Goal: Understand process/instructions: Learn about a topic

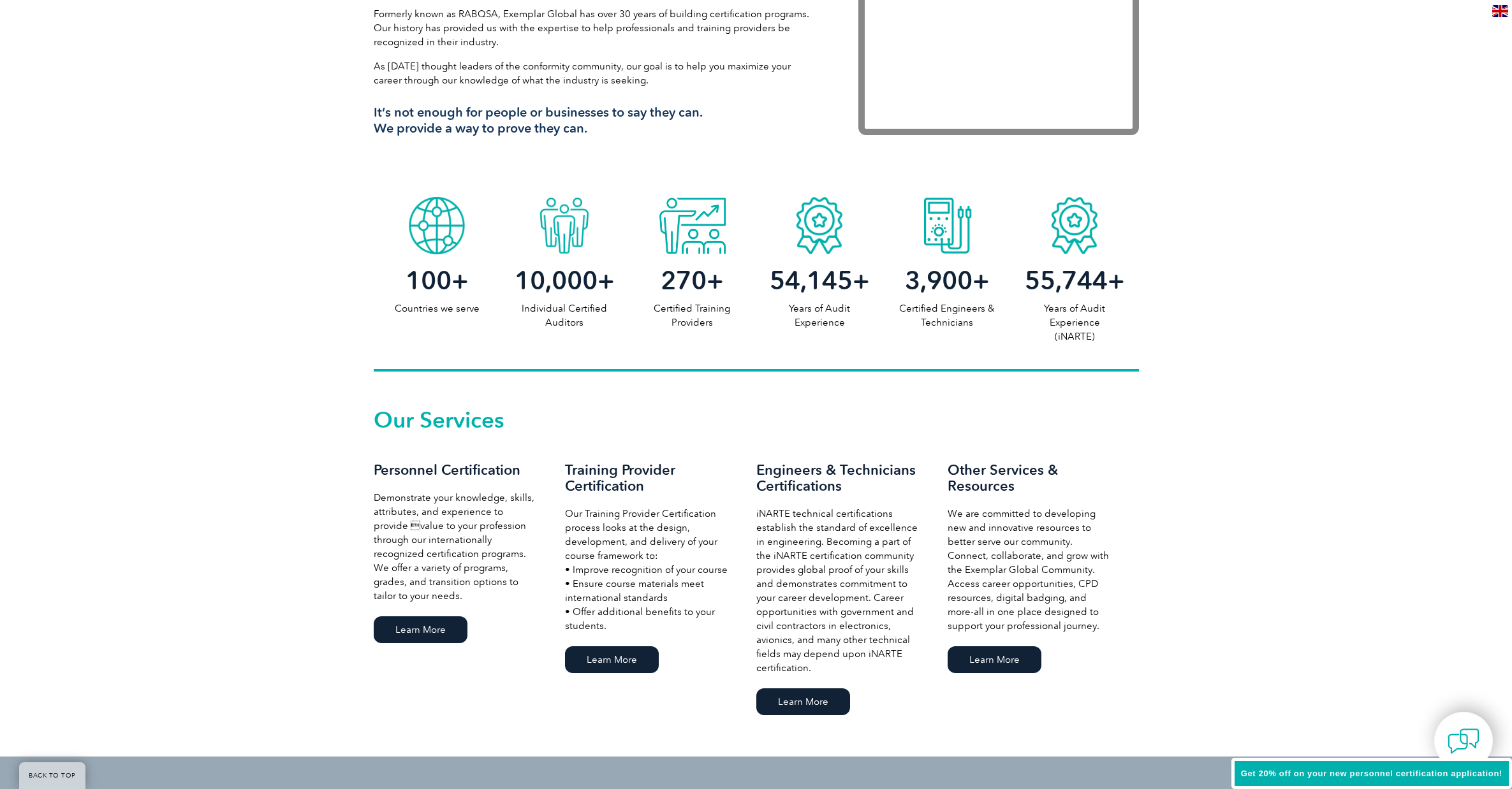
scroll to position [510, 0]
click at [417, 630] on link "Learn More" at bounding box center [420, 630] width 94 height 27
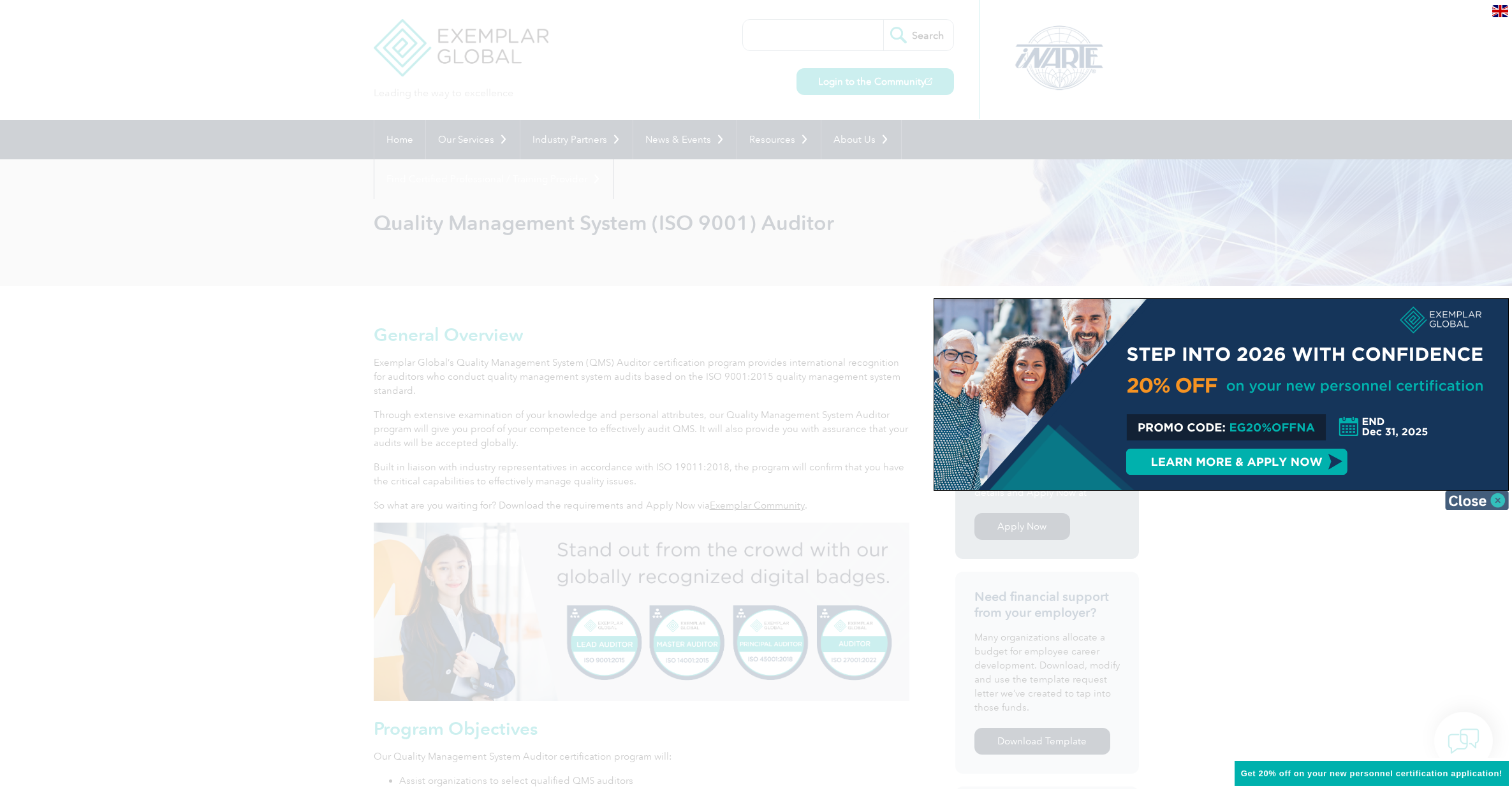
click at [1461, 500] on img at bounding box center [1477, 500] width 63 height 19
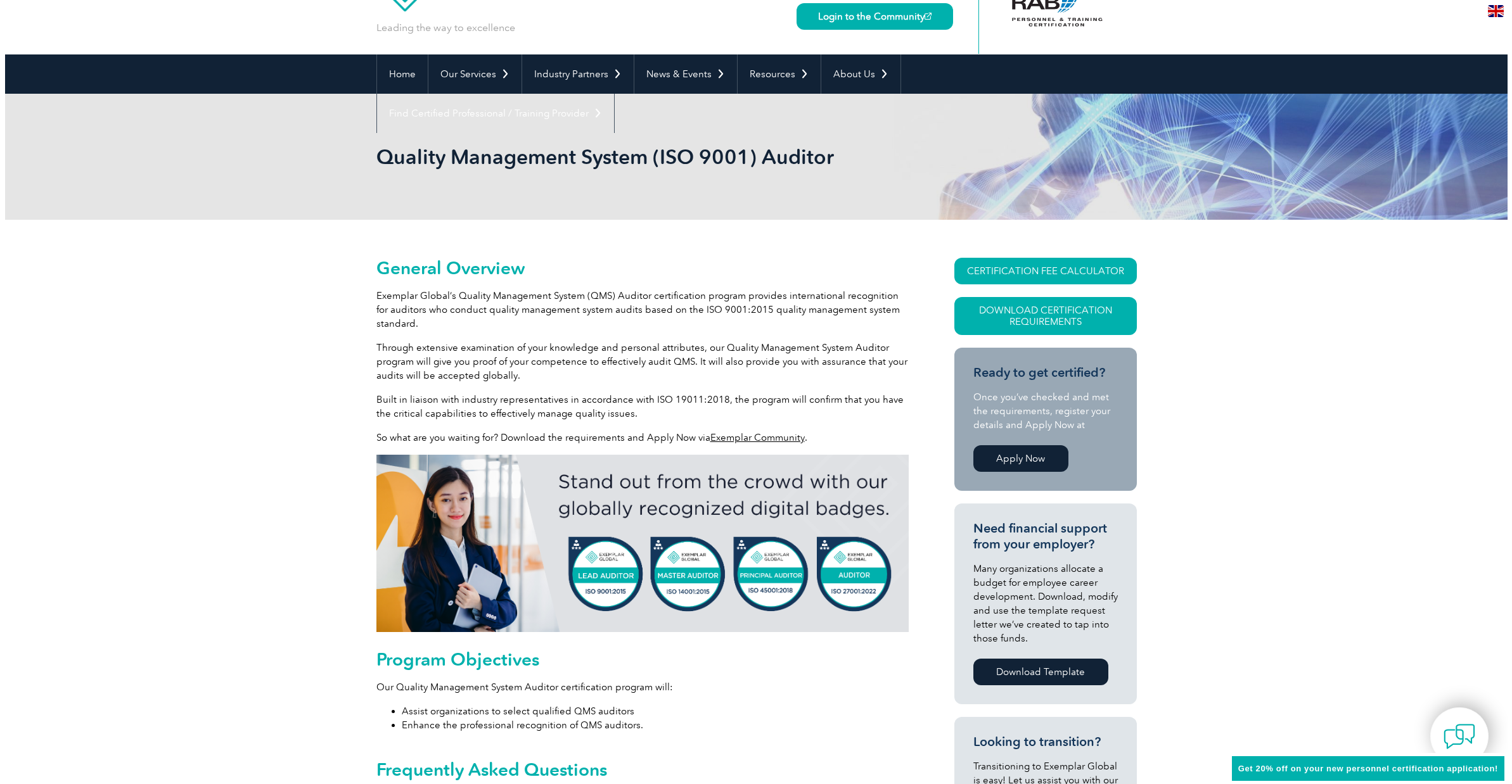
scroll to position [64, 0]
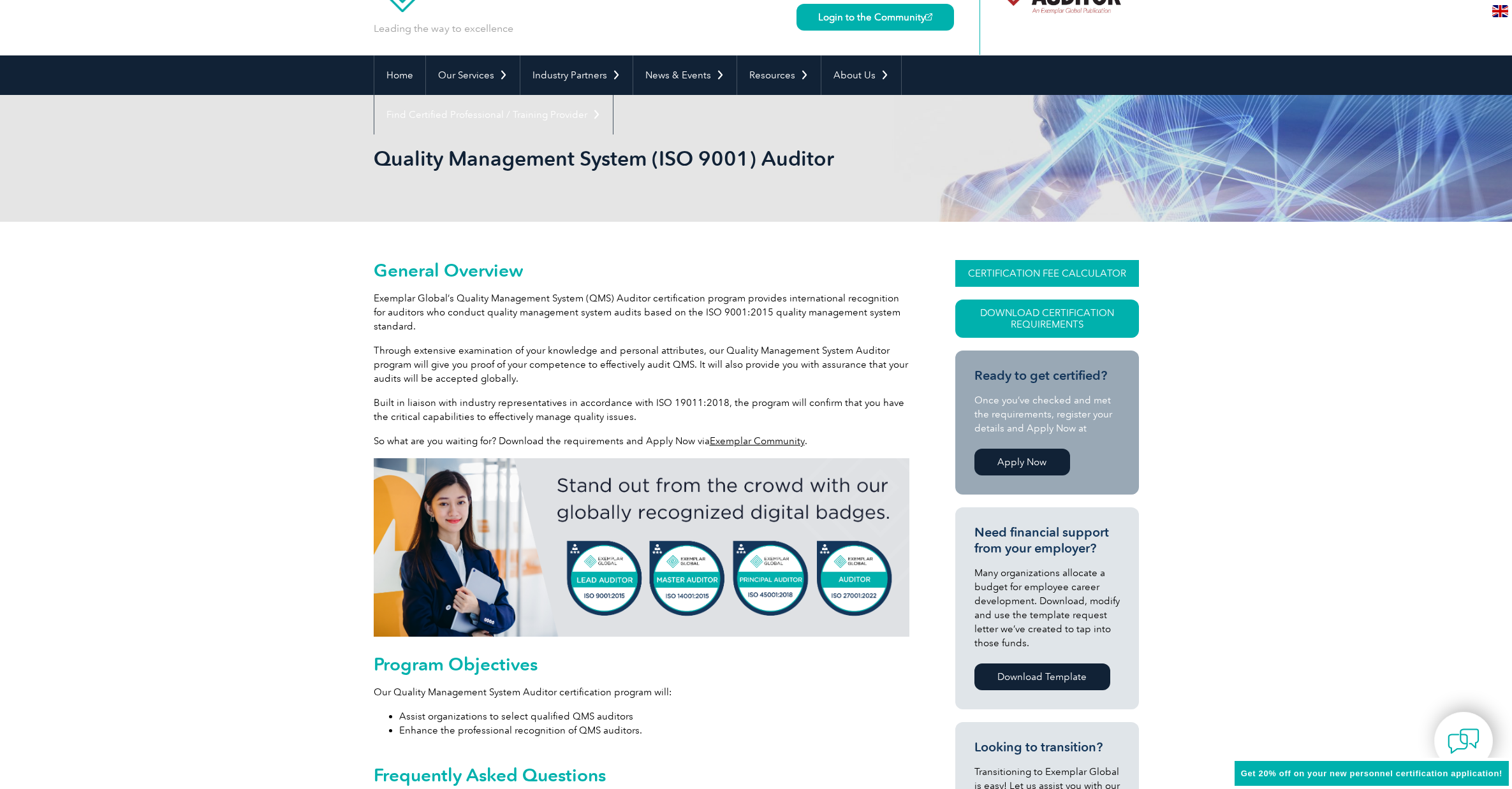
click at [1025, 271] on link "CERTIFICATION FEE CALCULATOR" at bounding box center [1047, 274] width 184 height 27
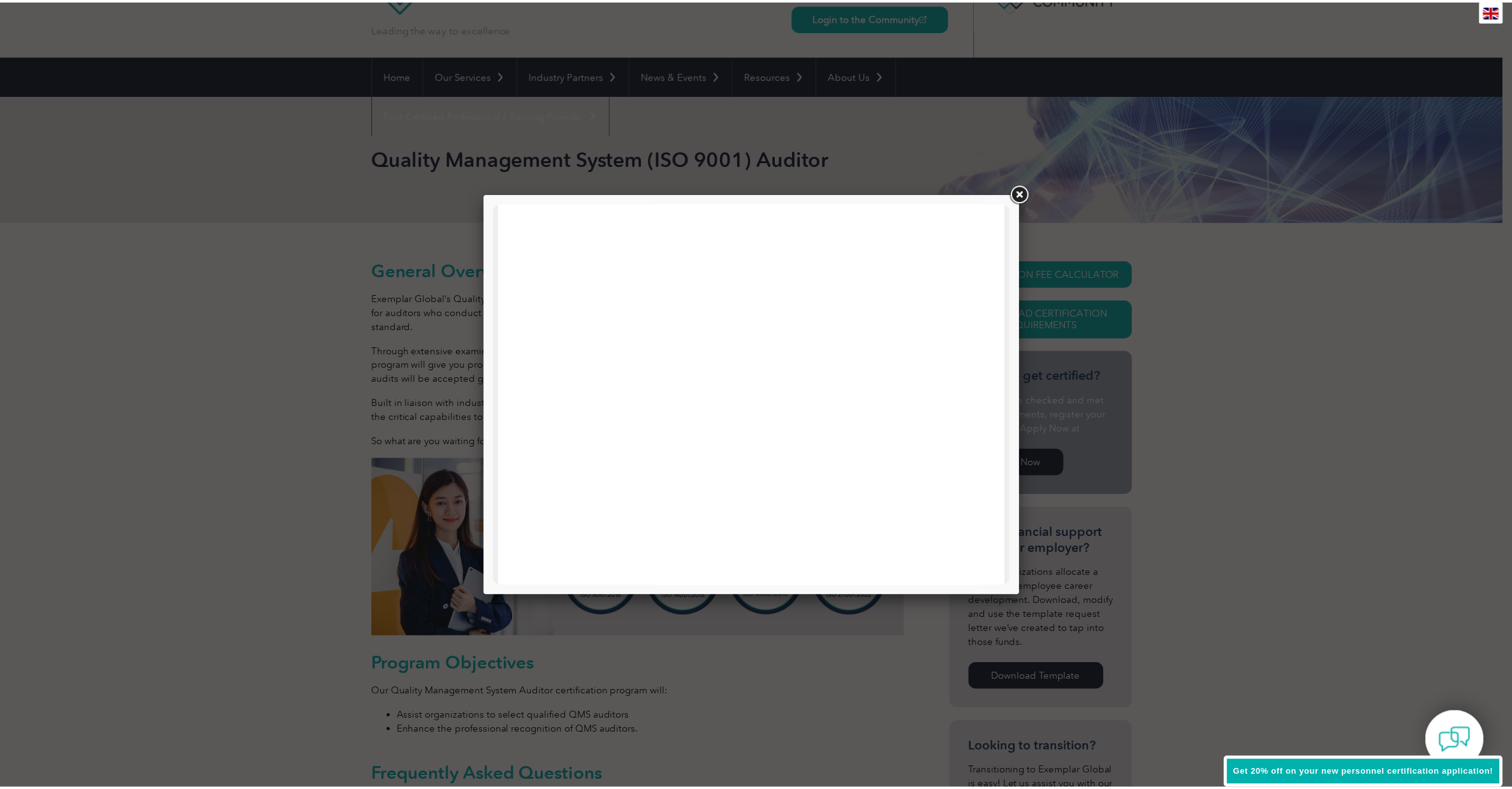
scroll to position [383, 0]
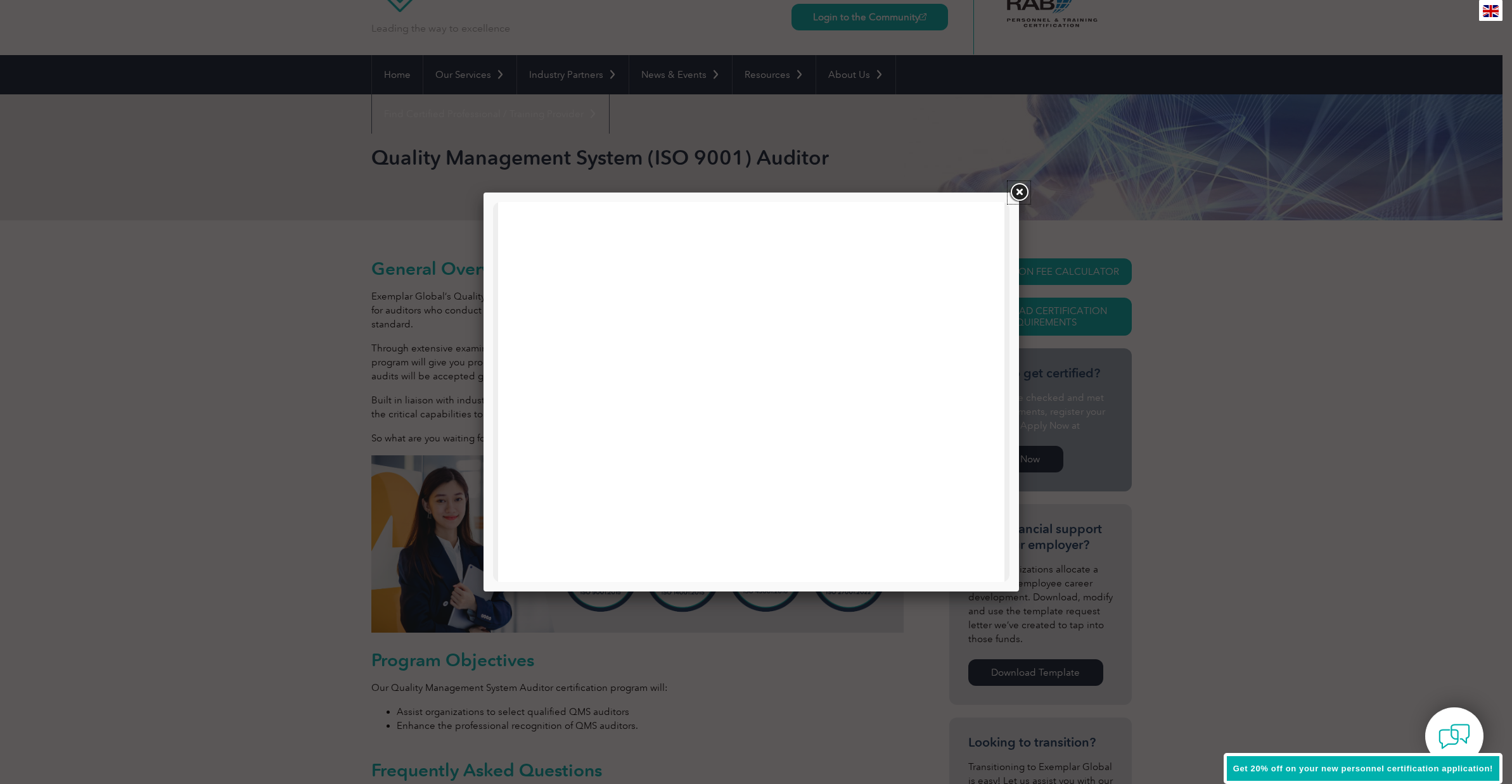
click at [1023, 191] on link at bounding box center [1019, 192] width 23 height 23
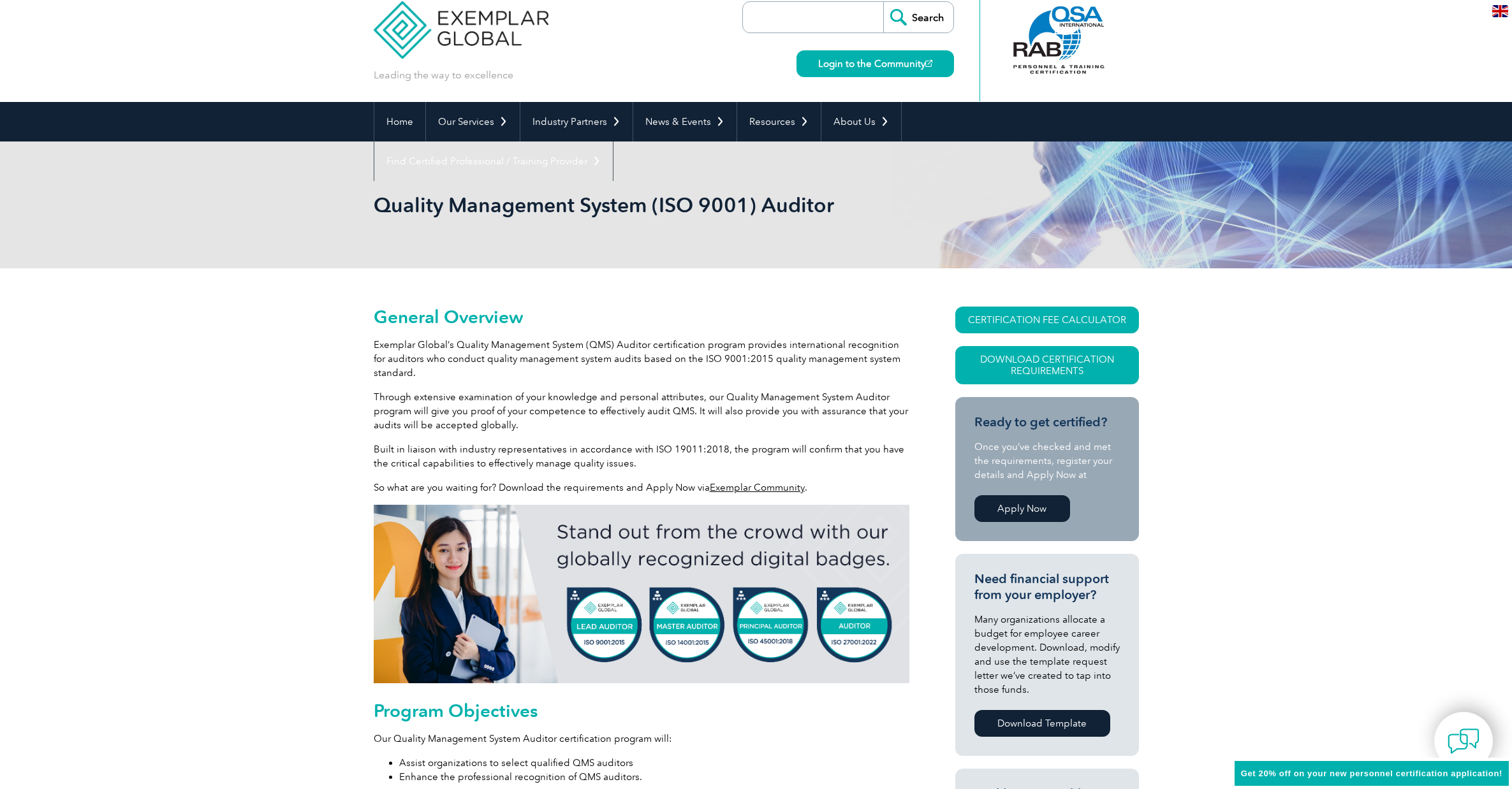
scroll to position [0, 0]
